Goal: Find specific page/section: Find specific page/section

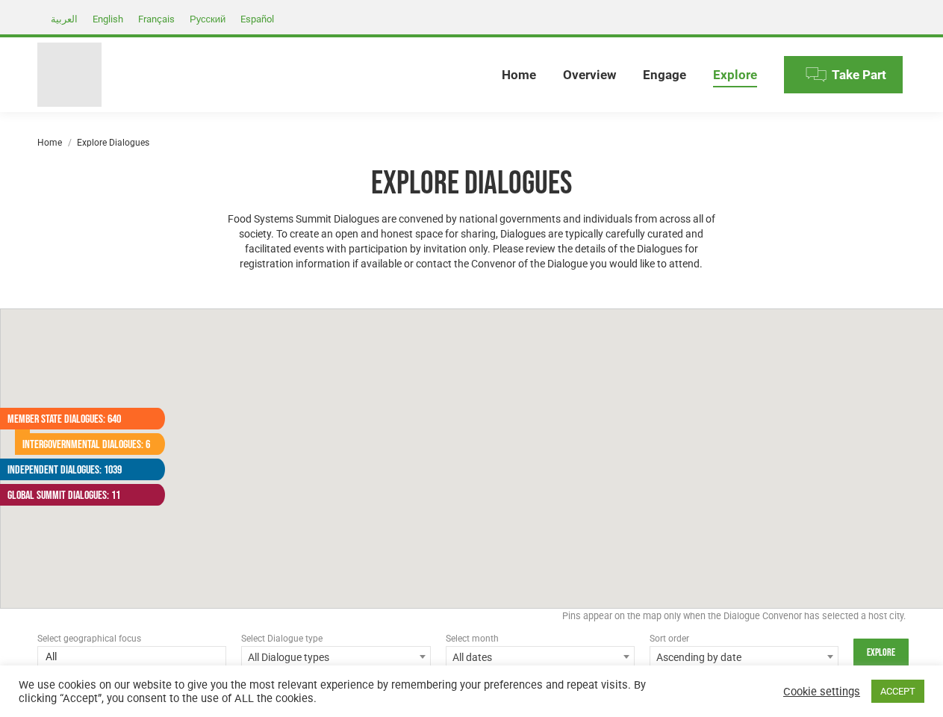
select select
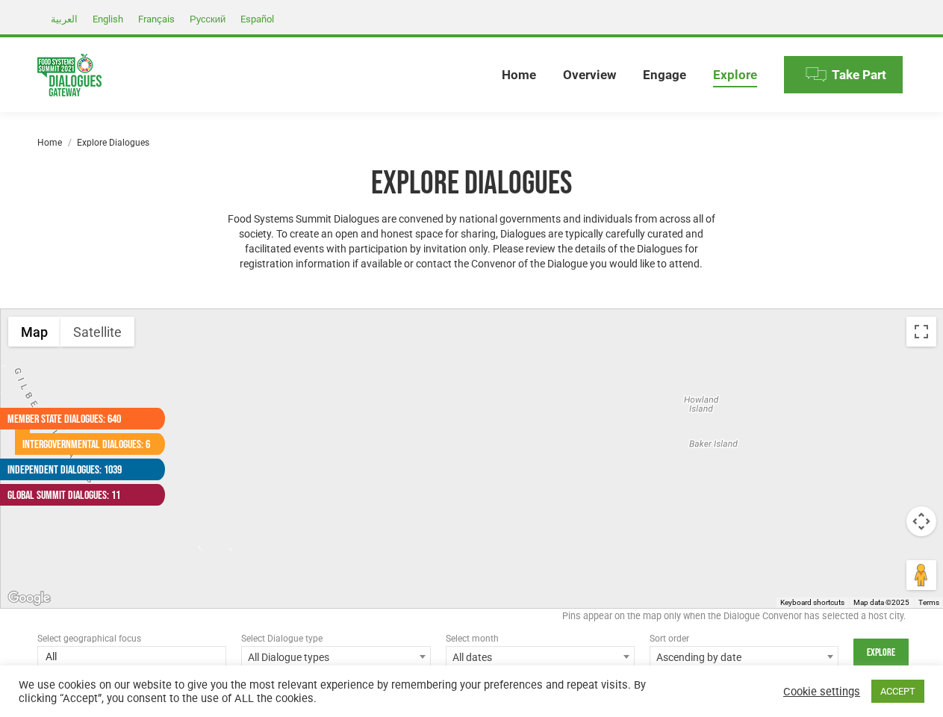
click at [471, 359] on div at bounding box center [472, 458] width 943 height 299
click at [472, 459] on div at bounding box center [472, 458] width 943 height 299
click at [34, 332] on button "Map" at bounding box center [34, 332] width 52 height 30
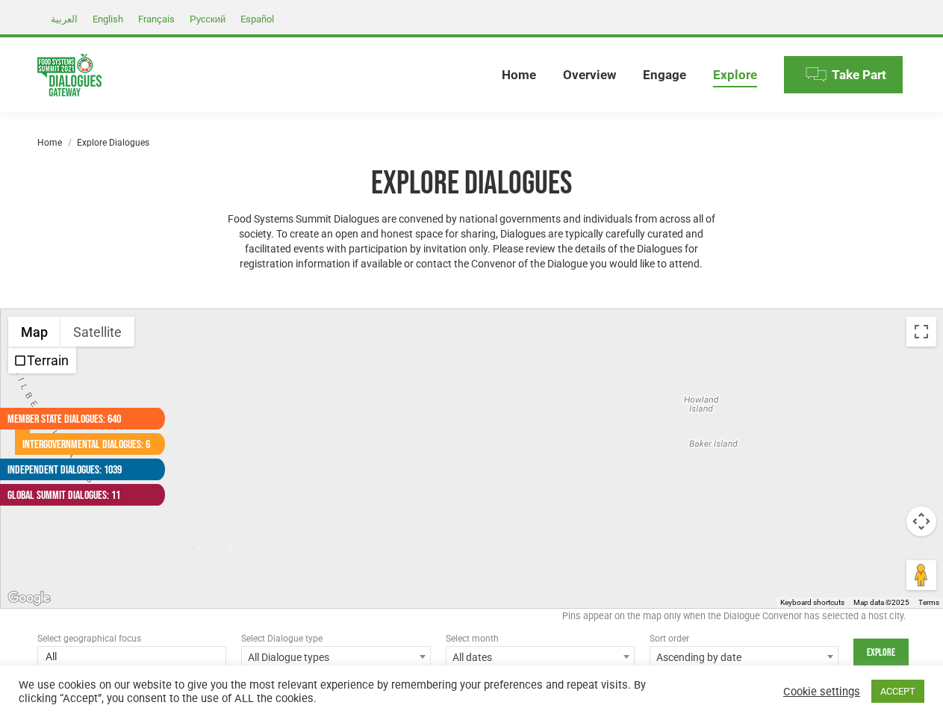
click at [34, 332] on button "Map" at bounding box center [34, 332] width 52 height 30
click at [97, 332] on button "Satellite" at bounding box center [98, 332] width 74 height 30
click at [97, 332] on button "Satellite" at bounding box center [99, 332] width 76 height 30
click at [922, 332] on button "Toggle fullscreen view" at bounding box center [922, 332] width 30 height 30
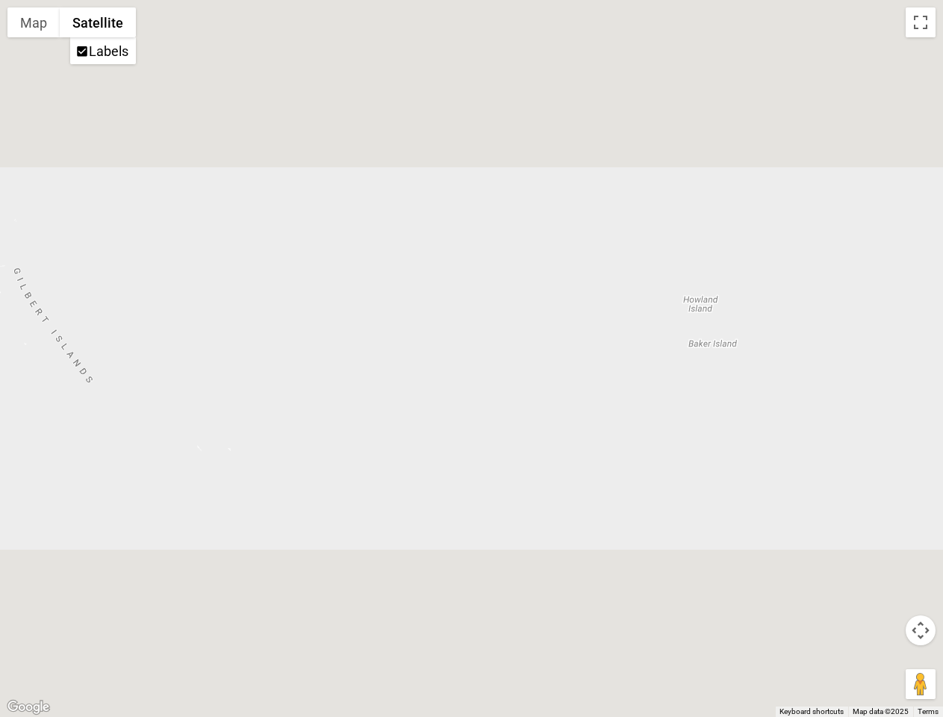
click at [922, 521] on div at bounding box center [471, 358] width 943 height 717
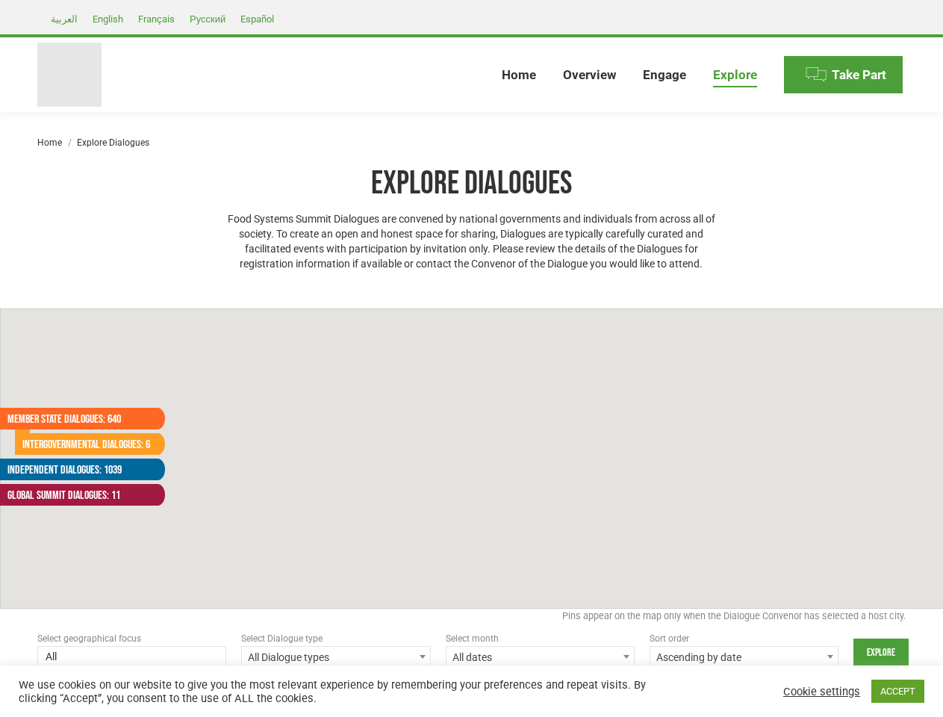
select select
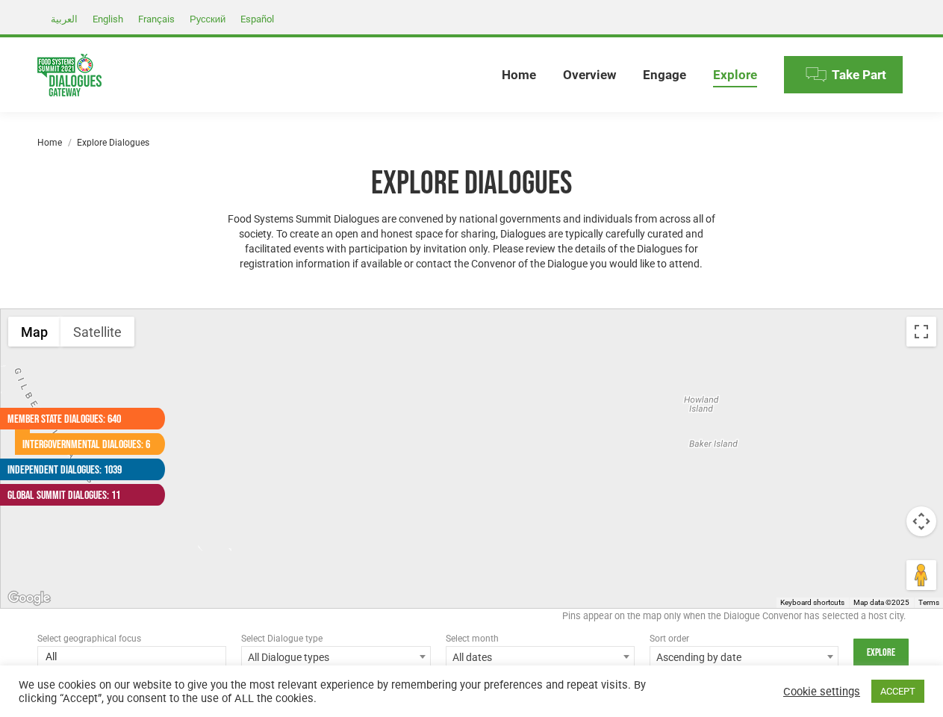
click at [471, 359] on div at bounding box center [472, 458] width 943 height 299
